Goal: Task Accomplishment & Management: Use online tool/utility

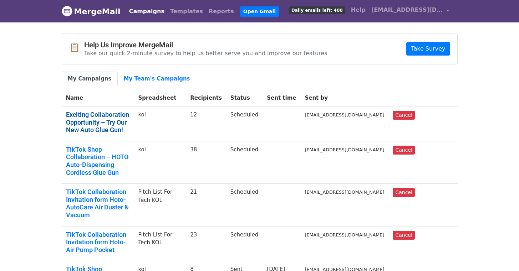
click at [130, 123] on link "Exciting Collaboration Opportunity – Try Our New Auto Glue Gun!" at bounding box center [98, 122] width 64 height 23
click at [178, 12] on link "Templates" at bounding box center [186, 11] width 39 height 14
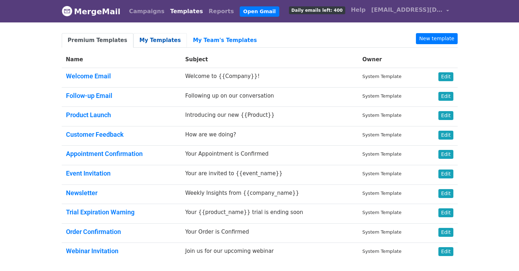
click at [153, 37] on link "My Templates" at bounding box center [159, 40] width 53 height 15
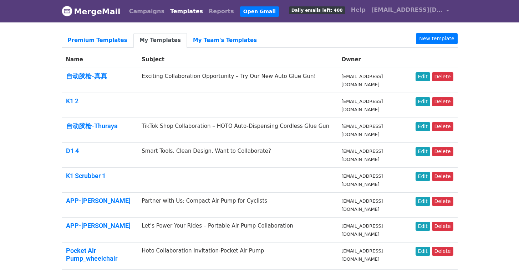
click at [203, 77] on td "Exciting Collaboration Opportunity – Try Our New Auto Glue Gun!" at bounding box center [237, 80] width 200 height 25
click at [186, 78] on td "Exciting Collaboration Opportunity – Try Our New Auto Glue Gun!" at bounding box center [237, 80] width 200 height 25
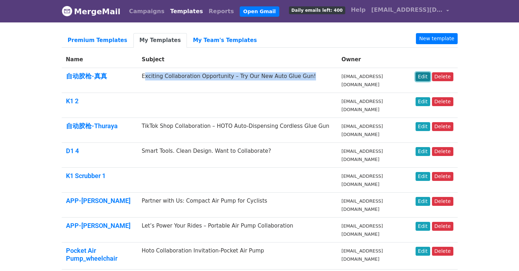
click at [427, 78] on link "Edit" at bounding box center [422, 76] width 15 height 9
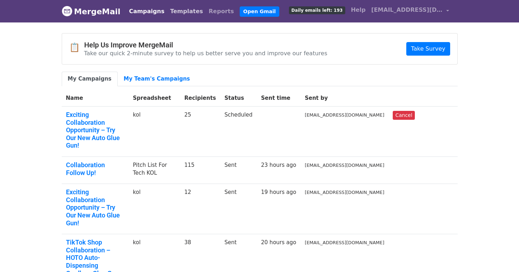
click at [173, 12] on link "Templates" at bounding box center [186, 11] width 39 height 14
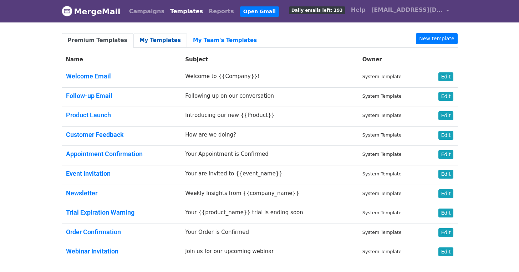
click at [163, 39] on link "My Templates" at bounding box center [159, 40] width 53 height 15
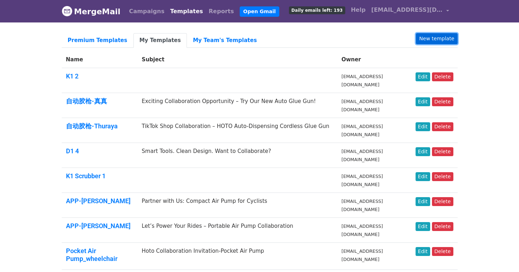
click at [437, 39] on link "New template" at bounding box center [436, 38] width 41 height 11
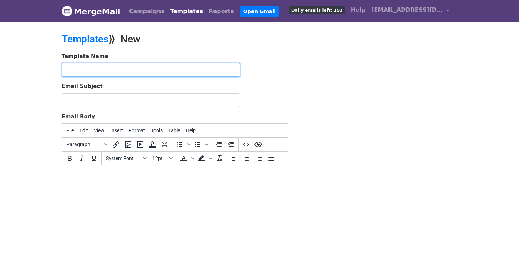
click at [151, 71] on input "text" at bounding box center [151, 70] width 178 height 14
type input "d1-Thuraya"
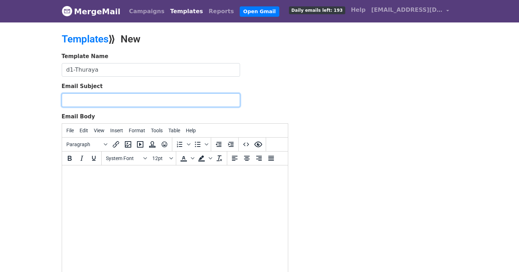
click at [106, 103] on input "Email Subject" at bounding box center [151, 100] width 178 height 14
click at [104, 100] on input "Email Subject" at bounding box center [151, 100] width 178 height 14
paste input "Collaboration Opportunity – Showcase Our Wand Scrubber"
click at [66, 99] on input "Collaboration Opportunity – Showcase Our Wand Scrubber" at bounding box center [151, 100] width 178 height 14
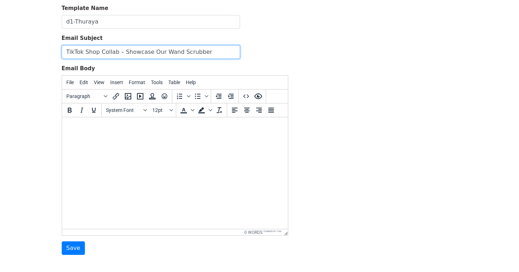
scroll to position [48, 0]
type input "TikTok Shop Collab – Showcase Our Wand Scrubber"
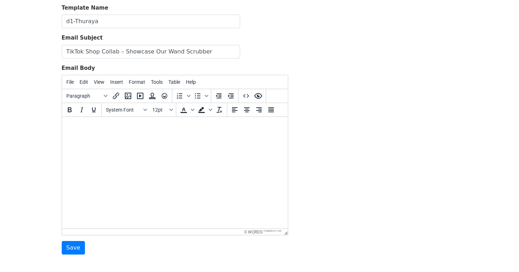
click at [107, 135] on html at bounding box center [175, 126] width 226 height 19
click at [81, 131] on html at bounding box center [175, 126] width 226 height 19
paste body
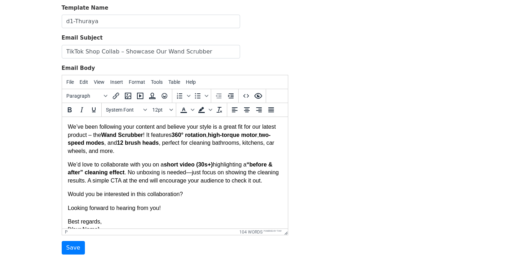
scroll to position [0, 0]
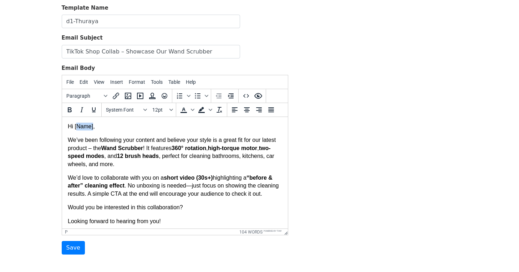
drag, startPoint x: 94, startPoint y: 124, endPoint x: 76, endPoint y: 128, distance: 18.5
click at [76, 128] on p "Hi [Name]," at bounding box center [174, 127] width 214 height 8
click at [80, 125] on p "Hi {{," at bounding box center [174, 127] width 214 height 8
click at [79, 124] on p "Hi {{," at bounding box center [174, 127] width 214 height 8
click at [70, 140] on p "We’ve been following your content and believe your style is a great fit for our…" at bounding box center [174, 152] width 214 height 32
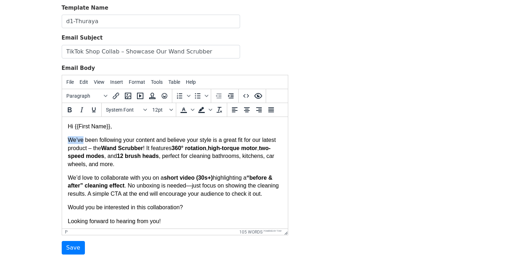
click at [70, 140] on p "We’ve been following your content and believe your style is a great fit for our…" at bounding box center [174, 152] width 214 height 32
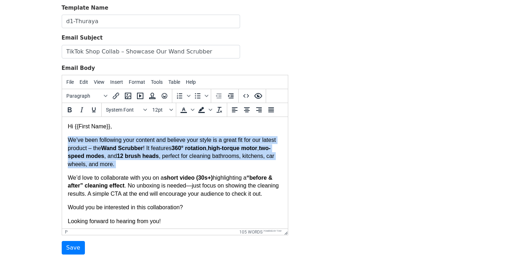
click at [70, 140] on p "We’ve been following your content and believe your style is a great fit for our…" at bounding box center [174, 152] width 214 height 32
click at [69, 140] on p "We’ve been following your content and believe your style is a great fit for our…" at bounding box center [174, 152] width 214 height 32
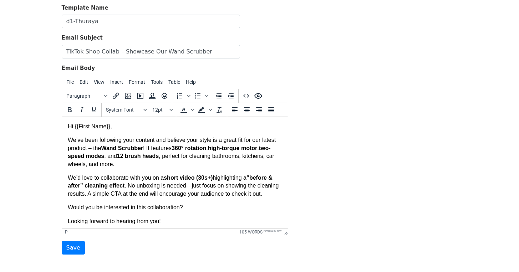
click at [68, 140] on p "We’ve been following your content and believe your style is a great fit for our…" at bounding box center [174, 152] width 214 height 32
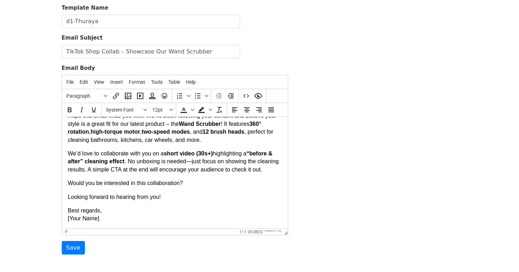
scroll to position [32, 0]
click at [151, 169] on p "We’d love to collaborate with you on a short video (30s+) highlighting a “befor…" at bounding box center [174, 162] width 214 height 24
drag, startPoint x: 111, startPoint y: 218, endPoint x: 53, endPoint y: 218, distance: 57.8
click at [62, 218] on html "Hi {{First Name}} , Hope this email finds you well. We’ve been following your c…" at bounding box center [175, 161] width 226 height 136
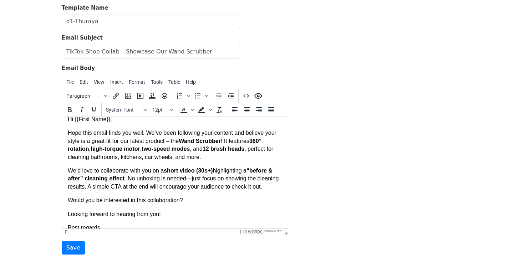
scroll to position [0, 0]
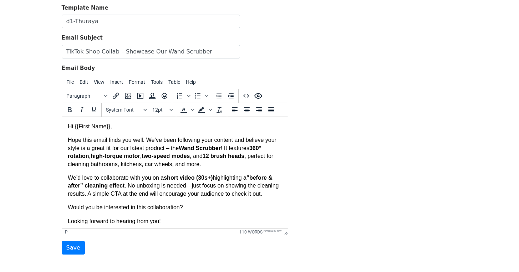
click at [147, 140] on p "Hope this email finds you well. We’ve been following your content and believe y…" at bounding box center [174, 152] width 214 height 32
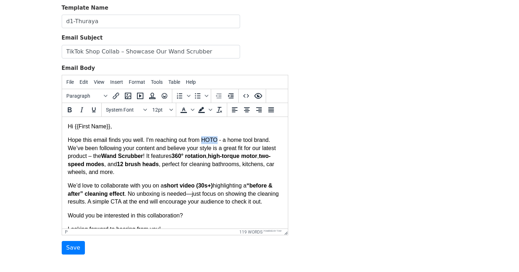
drag, startPoint x: 219, startPoint y: 140, endPoint x: 203, endPoint y: 140, distance: 15.7
click at [203, 140] on p "Hope this email finds you well. I'm reaching out from HOTO - a home tool brand.…" at bounding box center [174, 156] width 214 height 40
click at [213, 142] on p "Hope this email finds you well. I'm reaching out from HOTO - a home tool brand.…" at bounding box center [174, 156] width 214 height 40
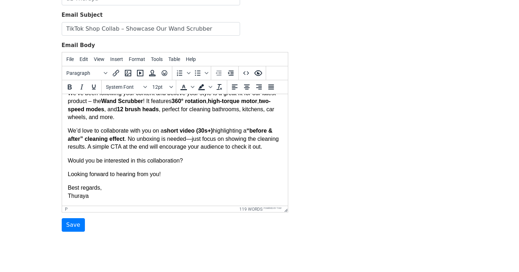
scroll to position [88, 0]
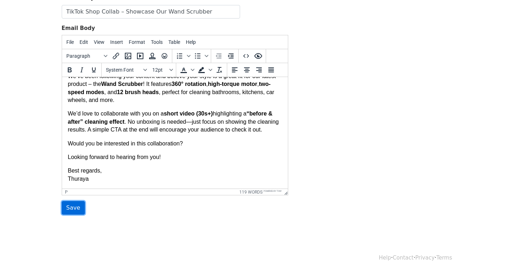
click at [74, 211] on input "Save" at bounding box center [73, 208] width 23 height 14
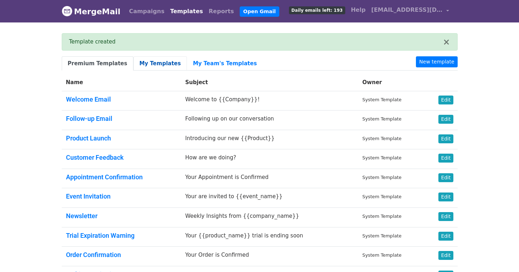
click at [143, 62] on link "My Templates" at bounding box center [159, 63] width 53 height 15
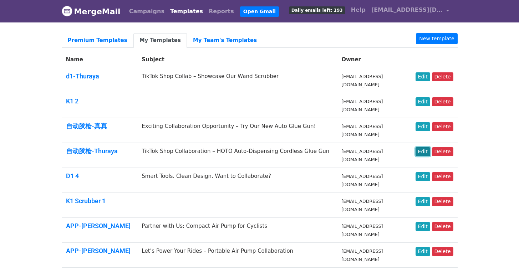
click at [424, 152] on link "Edit" at bounding box center [422, 151] width 15 height 9
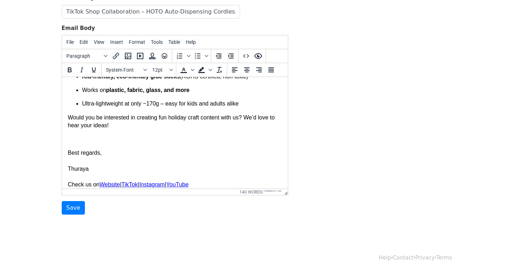
scroll to position [130, 0]
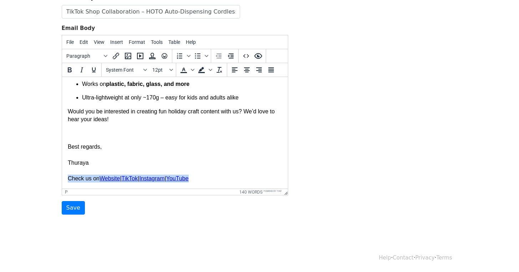
drag, startPoint x: 68, startPoint y: 178, endPoint x: 224, endPoint y: 179, distance: 155.8
click at [224, 179] on p "Best regards, Thuraya Check us on Website | TikTok | Instagram | YouTube" at bounding box center [174, 163] width 214 height 40
copy p "Check us on Website | TikTok | Instagram | YouTube"
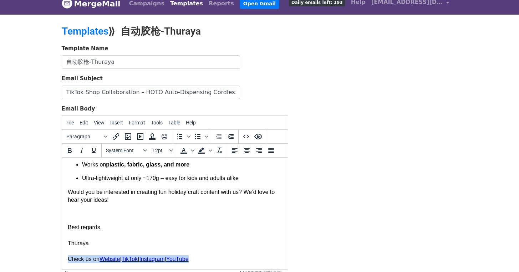
scroll to position [0, 0]
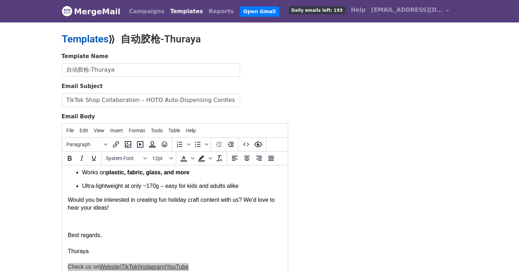
click at [86, 38] on link "Templates" at bounding box center [85, 39] width 47 height 12
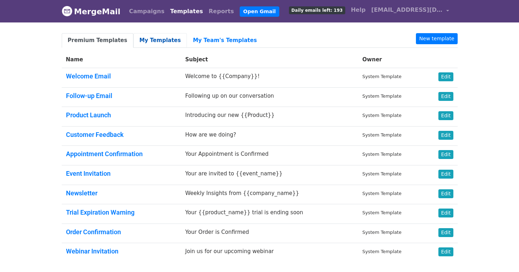
click at [153, 35] on link "My Templates" at bounding box center [159, 40] width 53 height 15
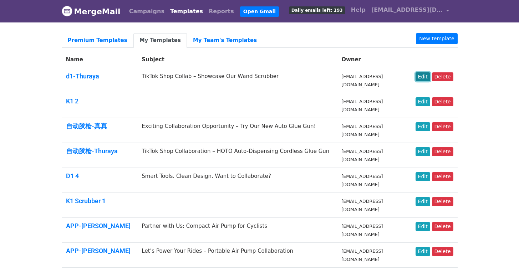
click at [424, 80] on link "Edit" at bounding box center [422, 76] width 15 height 9
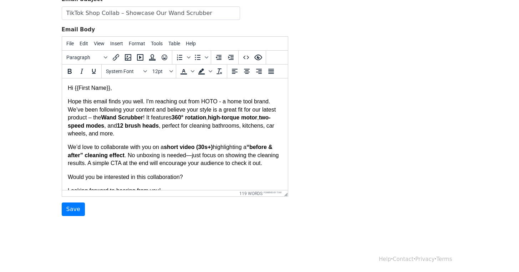
scroll to position [88, 0]
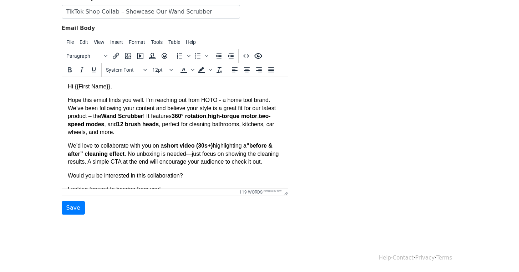
click at [210, 180] on p "Would you be interested in this collaboration?" at bounding box center [174, 176] width 214 height 8
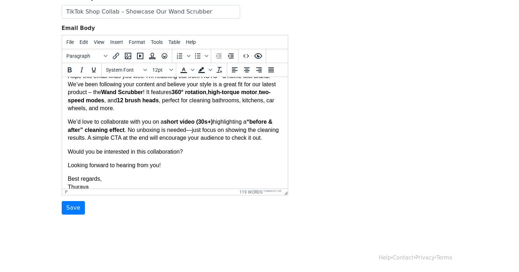
scroll to position [40, 0]
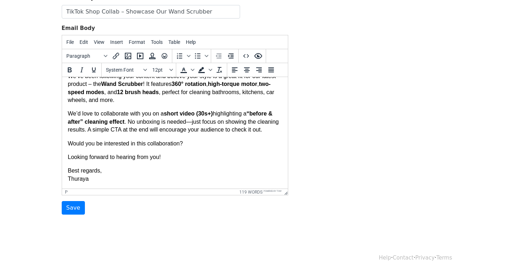
click at [121, 180] on p "Best regards, Thuraya" at bounding box center [174, 175] width 214 height 16
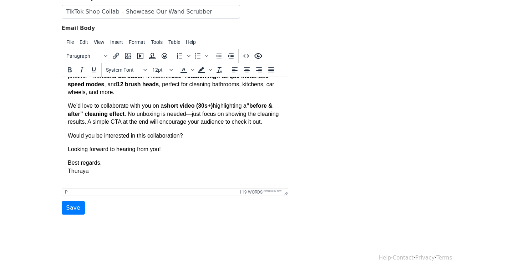
scroll to position [42, 0]
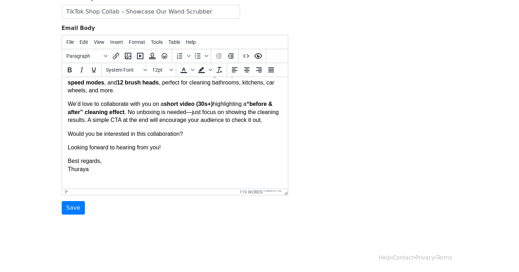
paste body
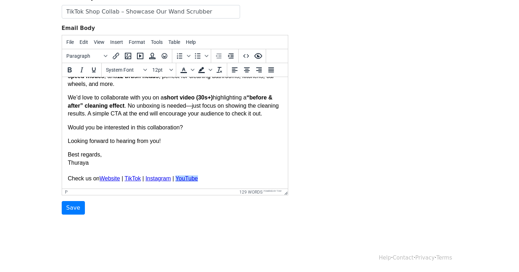
click at [146, 175] on p "Best regards, Thuraya Check us on Website | TikTok | Instagram | YouTube﻿" at bounding box center [174, 167] width 214 height 32
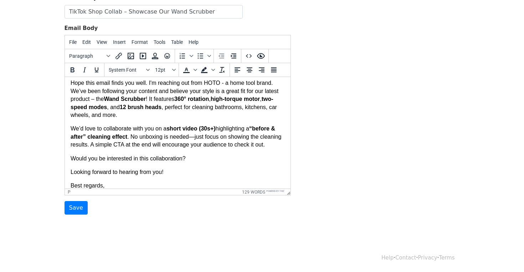
scroll to position [0, 0]
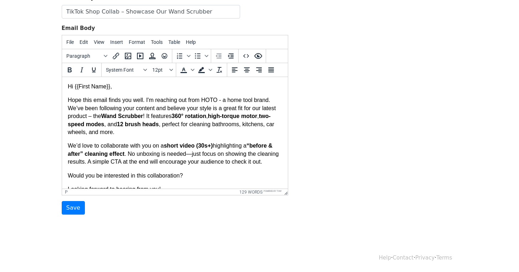
click at [197, 137] on body "Hi {{First Name}} , Hope this email finds you well. I'm reaching out from HOTO …" at bounding box center [174, 157] width 214 height 148
click at [143, 117] on strong "Wand Scrubber" at bounding box center [122, 116] width 42 height 6
drag, startPoint x: 178, startPoint y: 116, endPoint x: 167, endPoint y: 117, distance: 11.1
click at [160, 117] on strong "Wand Scrubber (Link)" at bounding box center [130, 116] width 59 height 6
click at [114, 56] on icon "Insert/edit link" at bounding box center [116, 56] width 9 height 9
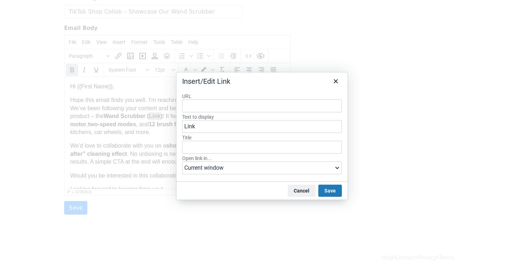
click at [224, 109] on input "URL" at bounding box center [262, 105] width 160 height 13
type input "[URL][DOMAIN_NAME]"
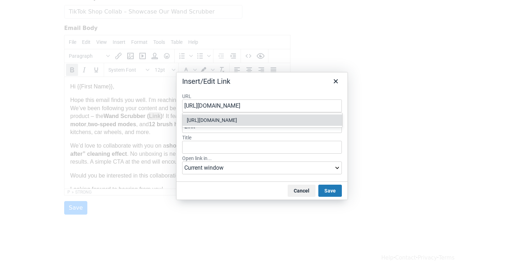
click at [185, 107] on input "[URL][DOMAIN_NAME]" at bounding box center [262, 105] width 160 height 13
click at [333, 189] on button "Save" at bounding box center [330, 191] width 24 height 12
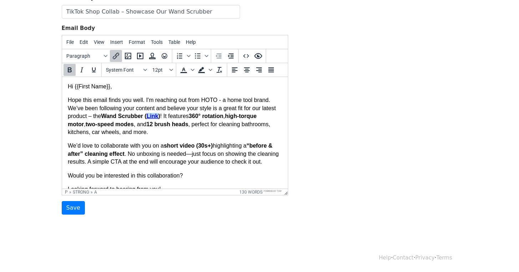
click at [203, 160] on p "We’d love to collaborate with you on a short video (30s+) highlighting a “befor…" at bounding box center [174, 154] width 214 height 24
click at [75, 206] on input "Save" at bounding box center [73, 208] width 23 height 14
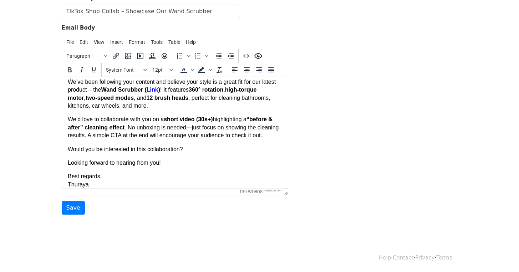
scroll to position [56, 0]
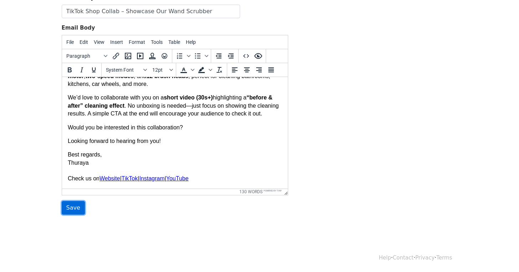
click at [73, 210] on input "Save" at bounding box center [73, 208] width 23 height 14
